Goal: Task Accomplishment & Management: Manage account settings

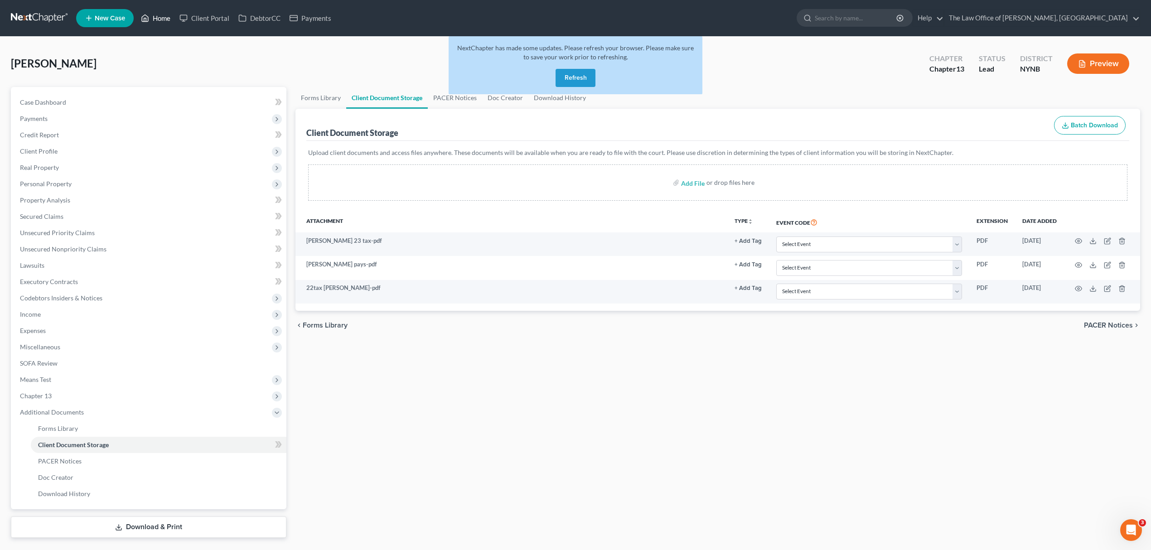
click at [165, 22] on link "Home" at bounding box center [155, 18] width 39 height 16
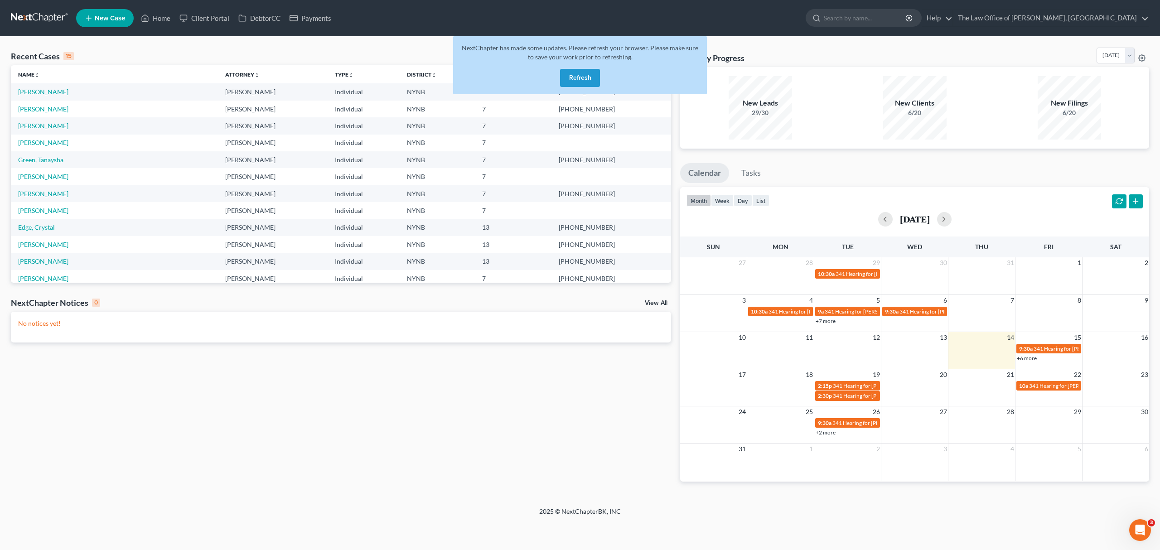
click at [568, 84] on button "Refresh" at bounding box center [580, 78] width 40 height 18
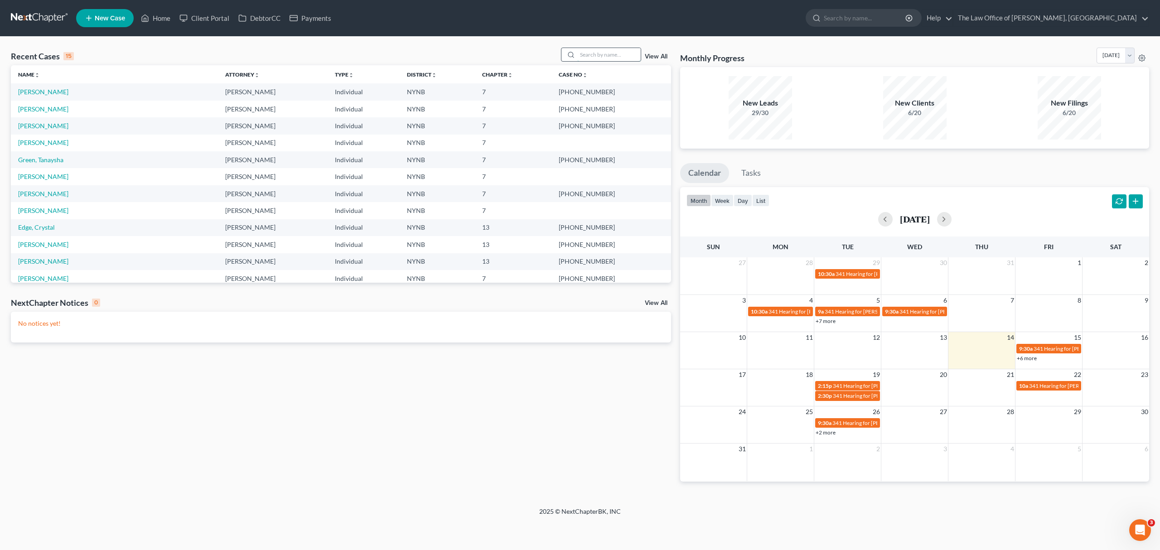
click at [597, 55] on input "search" at bounding box center [608, 54] width 63 height 13
type input "rich"
click at [53, 91] on link "[PERSON_NAME]" at bounding box center [43, 92] width 50 height 8
select select "10"
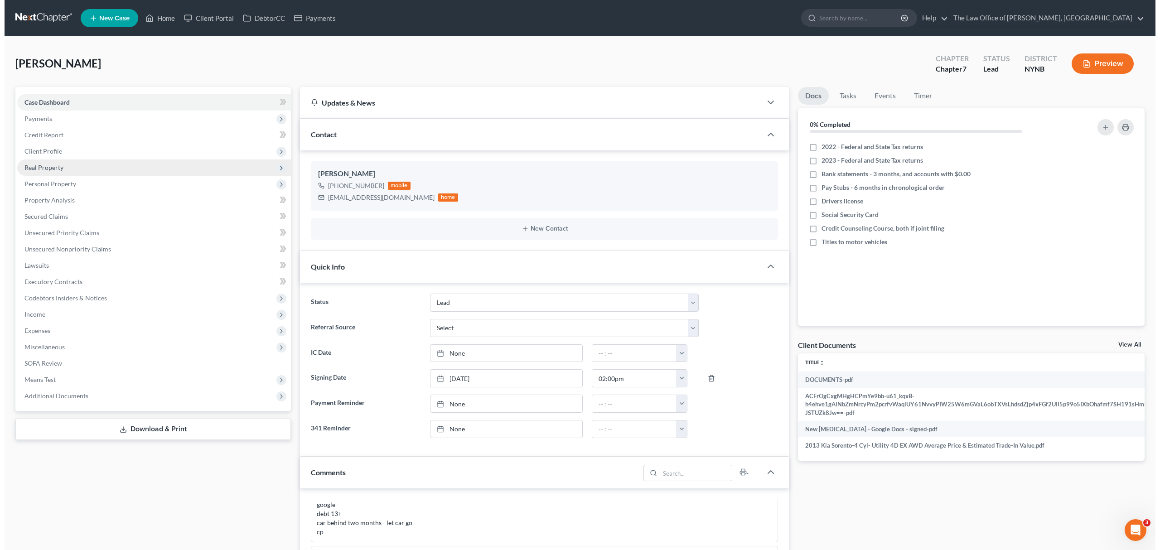
scroll to position [214, 0]
click at [112, 164] on span "Real Property" at bounding box center [150, 168] width 274 height 16
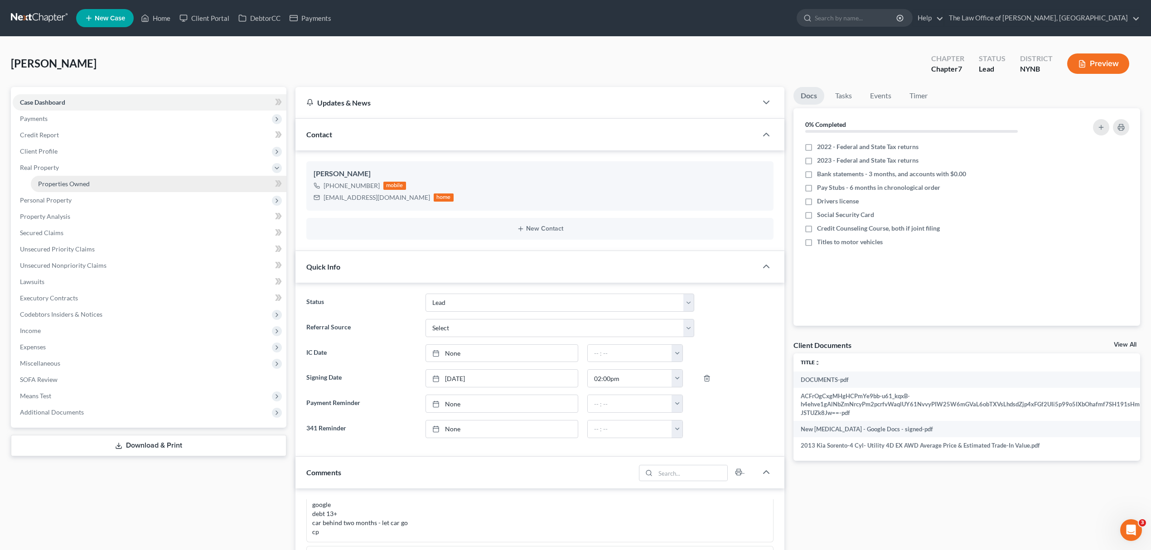
click at [110, 179] on link "Properties Owned" at bounding box center [159, 184] width 256 height 16
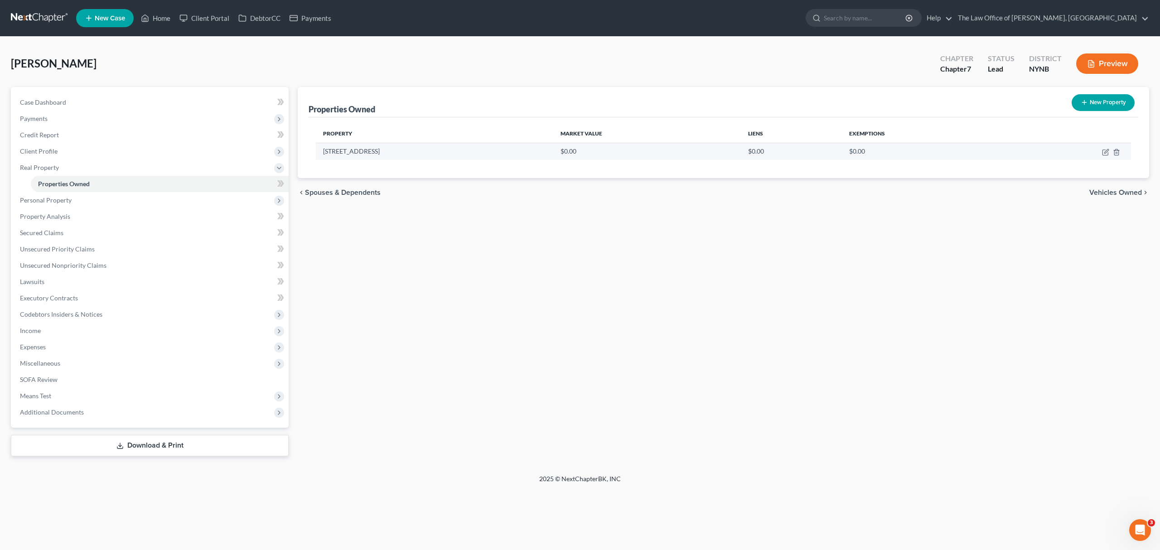
drag, startPoint x: 321, startPoint y: 153, endPoint x: 387, endPoint y: 158, distance: 65.9
click at [387, 158] on td "[STREET_ADDRESS]" at bounding box center [434, 151] width 237 height 17
click at [1102, 153] on icon "button" at bounding box center [1105, 152] width 7 height 7
select select "35"
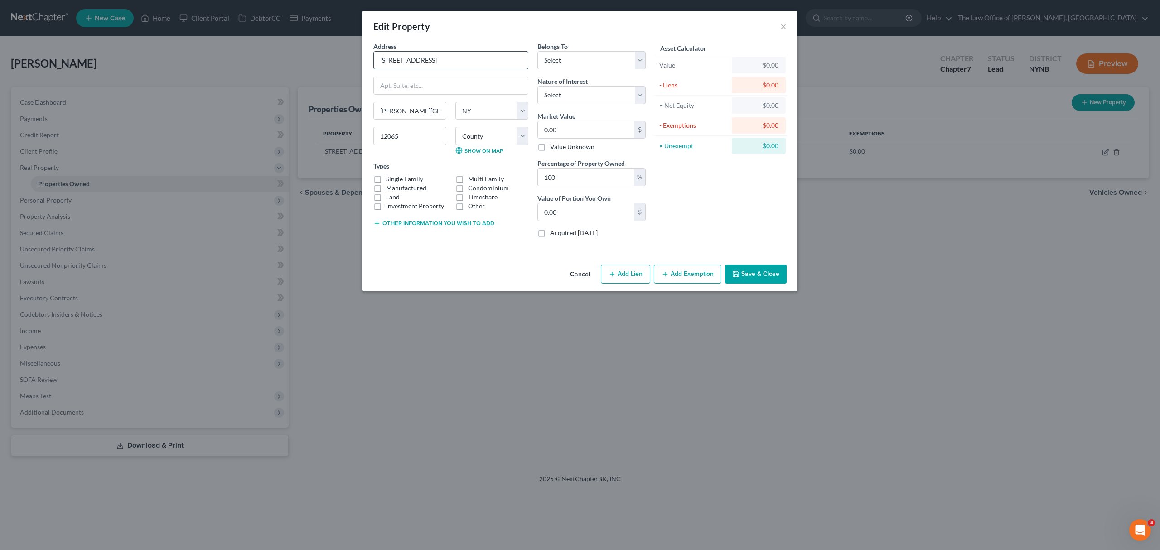
drag, startPoint x: 457, startPoint y: 59, endPoint x: 376, endPoint y: 62, distance: 81.2
click at [376, 62] on input "[STREET_ADDRESS]" at bounding box center [451, 60] width 154 height 17
drag, startPoint x: 379, startPoint y: 111, endPoint x: 429, endPoint y: 138, distance: 56.0
click at [429, 138] on div "[PERSON_NAME][GEOGRAPHIC_DATA] [US_STATE][GEOGRAPHIC_DATA] [GEOGRAPHIC_DATA] [G…" at bounding box center [451, 132] width 164 height 60
click at [468, 68] on input "[STREET_ADDRESS]" at bounding box center [451, 60] width 154 height 17
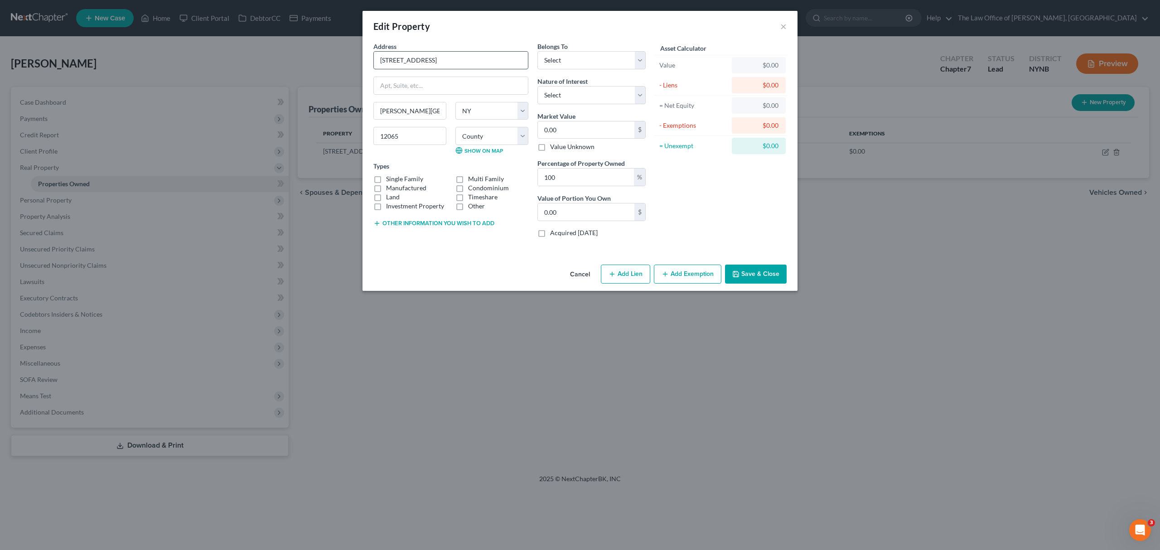
click at [468, 68] on input "[STREET_ADDRESS]" at bounding box center [451, 60] width 154 height 17
drag, startPoint x: 420, startPoint y: 110, endPoint x: 363, endPoint y: 108, distance: 57.1
click at [363, 108] on div "Address * [GEOGRAPHIC_DATA] Apt 6 [PERSON_NAME][GEOGRAPHIC_DATA] [US_STATE][GEO…" at bounding box center [580, 151] width 435 height 219
click at [582, 277] on button "Cancel" at bounding box center [580, 275] width 34 height 18
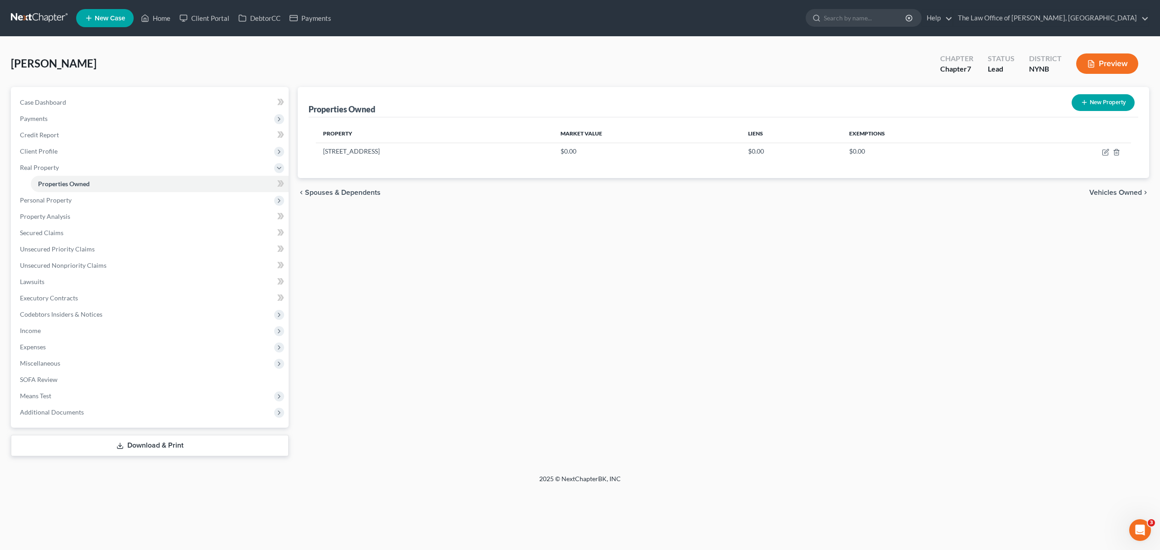
drag, startPoint x: 98, startPoint y: 63, endPoint x: 0, endPoint y: 51, distance: 98.6
click at [0, 51] on div "[PERSON_NAME] Upgraded Chapter Chapter 7 Status Lead District NYNB Preview Peti…" at bounding box center [580, 256] width 1160 height 438
click at [30, 62] on span "[PERSON_NAME]" at bounding box center [54, 63] width 86 height 13
